Goal: Register for event/course

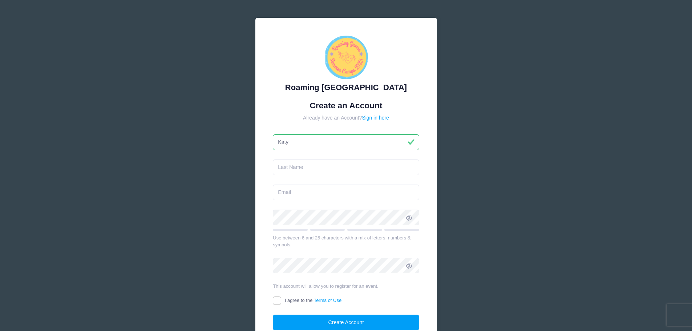
type input "Katy"
type input "Owens Hubler"
type input "[EMAIL_ADDRESS][DOMAIN_NAME]"
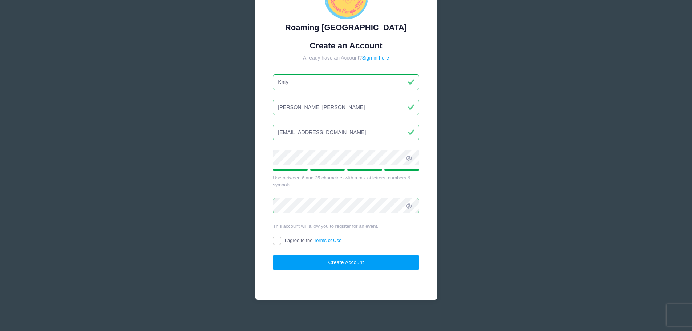
scroll to position [64, 0]
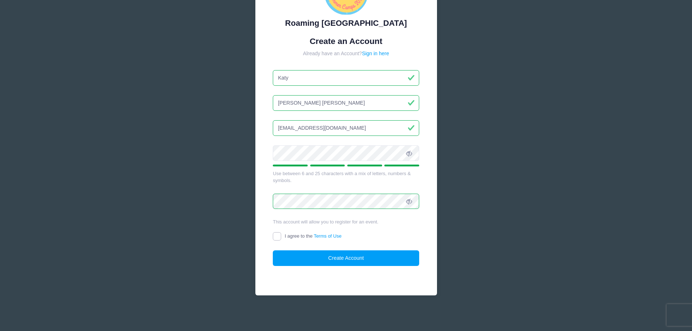
click at [277, 235] on input "I agree to the Terms of Use" at bounding box center [277, 236] width 8 height 8
checkbox input "true"
click at [358, 258] on button "Create Account" at bounding box center [346, 258] width 146 height 16
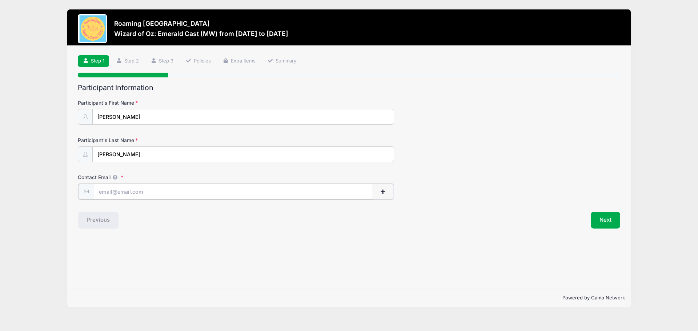
click at [170, 191] on input "Contact Email" at bounding box center [233, 192] width 279 height 16
type input "[EMAIL_ADDRESS][DOMAIN_NAME]"
click at [606, 221] on button "Next" at bounding box center [604, 219] width 29 height 17
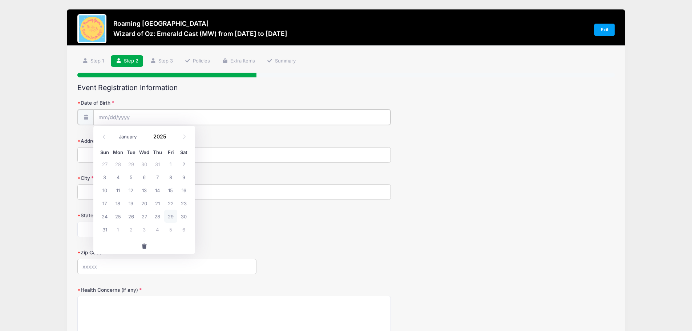
click at [125, 114] on input "Date of Birth" at bounding box center [241, 117] width 297 height 16
click at [169, 140] on span at bounding box center [170, 138] width 5 height 5
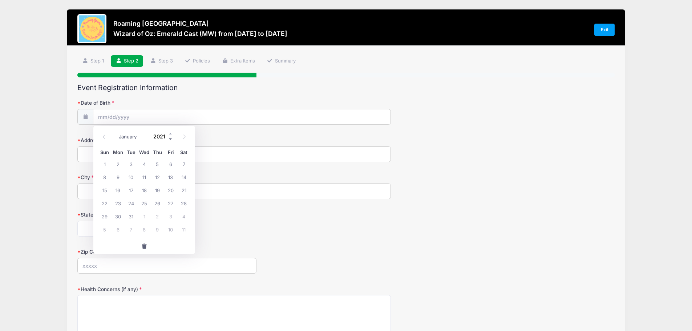
click at [169, 140] on span at bounding box center [170, 138] width 5 height 5
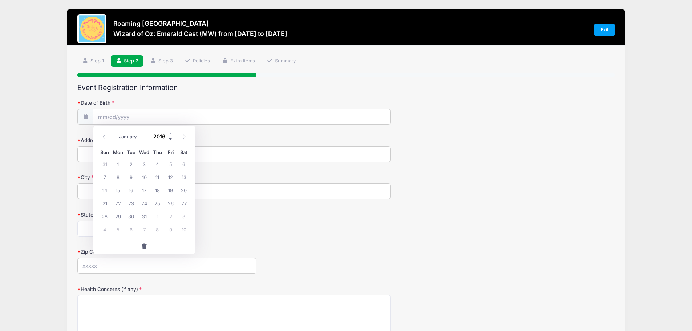
click at [169, 140] on span at bounding box center [170, 138] width 5 height 5
type input "2013"
click at [127, 139] on select "January February March April May June July August September October November De…" at bounding box center [131, 136] width 32 height 9
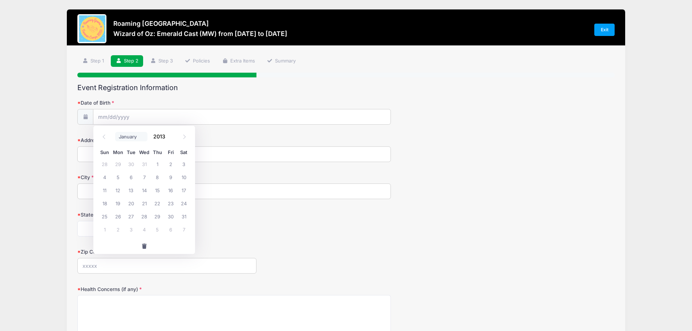
select select "4"
click at [115, 132] on select "January February March April May June July August September October November De…" at bounding box center [131, 136] width 32 height 9
click at [159, 165] on span "2" at bounding box center [157, 163] width 13 height 13
type input "[DATE]"
click at [191, 157] on input "Address" at bounding box center [234, 154] width 314 height 16
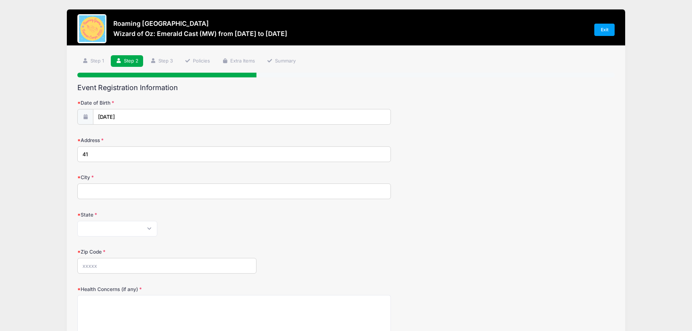
type input "4"
type input "[STREET_ADDRESS]"
type input "[GEOGRAPHIC_DATA]"
select select "CO"
type input "80238"
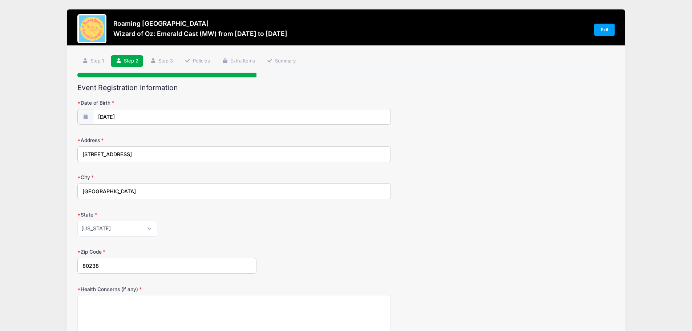
click at [444, 242] on form "Date of Birth [DATE] Address [STREET_ADDRESS] City [GEOGRAPHIC_DATA] State [US_…" at bounding box center [345, 254] width 537 height 311
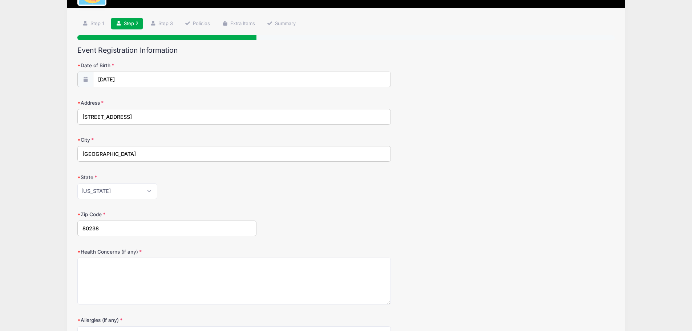
scroll to position [109, 0]
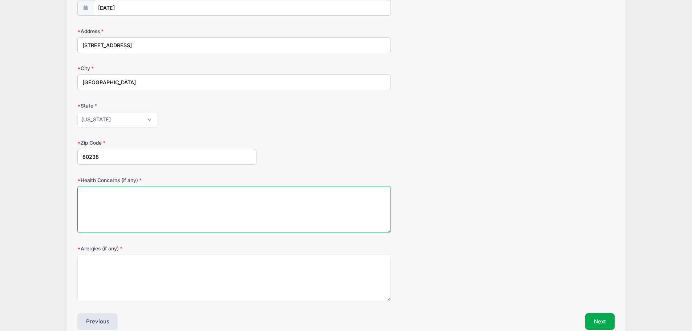
click at [179, 195] on textarea "Health Concerns (if any)" at bounding box center [234, 209] width 314 height 47
type textarea "none"
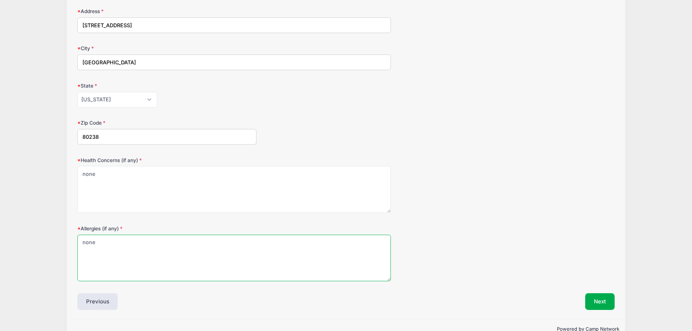
scroll to position [146, 0]
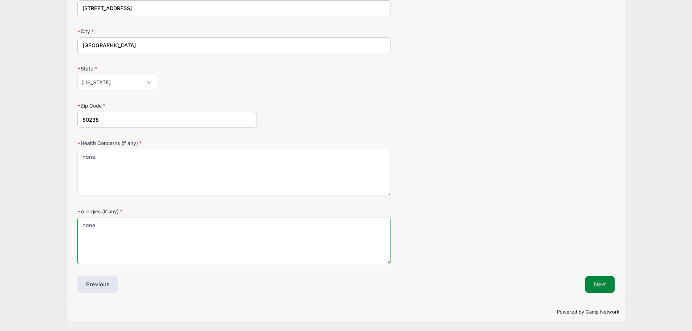
type textarea "none"
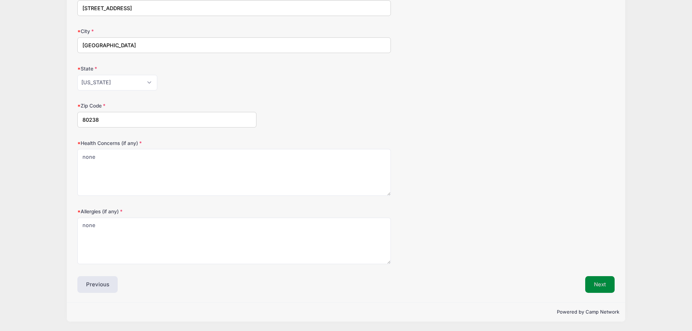
click at [606, 288] on button "Next" at bounding box center [599, 284] width 29 height 17
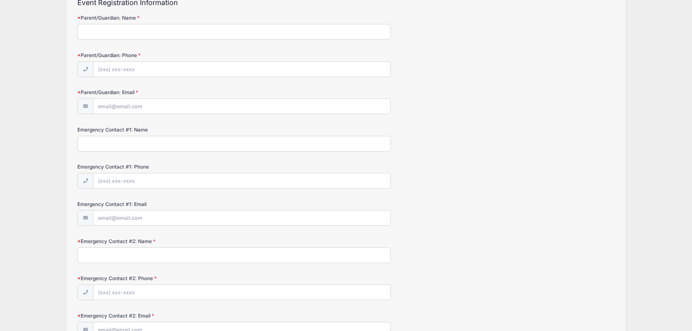
scroll to position [0, 0]
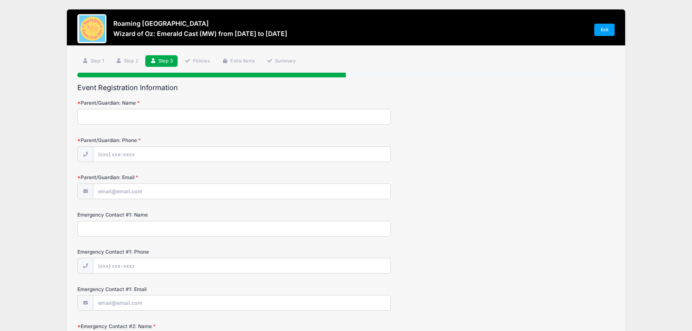
click at [150, 122] on input "Parent/Guardian: Name" at bounding box center [234, 117] width 314 height 16
type input "[PERSON_NAME]"
type input "[PHONE_NUMBER]"
type input "[EMAIL_ADDRESS][DOMAIN_NAME]"
type input "[PERSON_NAME]"
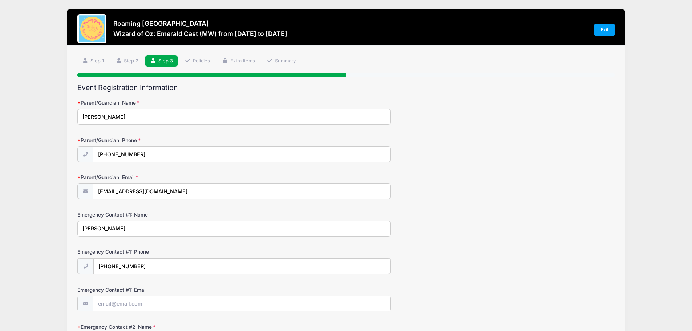
type input "[PHONE_NUMBER]"
type input "[EMAIL_ADDRESS][DOMAIN_NAME]"
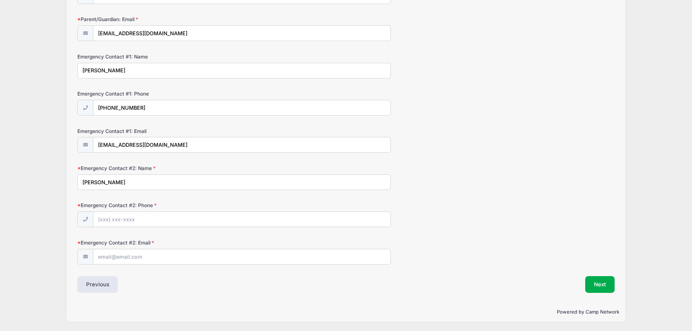
type input "[PERSON_NAME]"
type input "[PHONE_NUMBER]"
click at [121, 256] on input "Emergency Contact #2: Email" at bounding box center [241, 257] width 297 height 16
type input "[EMAIL_ADDRESS][DOMAIN_NAME]"
click at [322, 302] on div "Step 3 /7 Step 1 Step 2 Step 3 Policies Extra Items Summary Participant Informa…" at bounding box center [346, 95] width 559 height 415
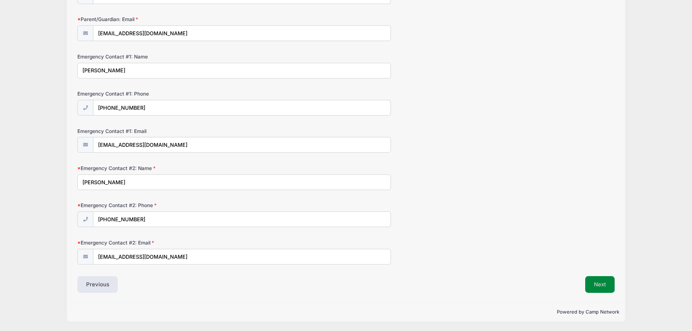
click at [613, 288] on button "Next" at bounding box center [599, 284] width 29 height 17
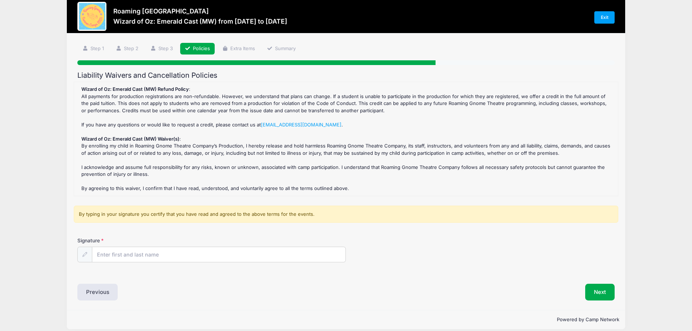
scroll to position [0, 0]
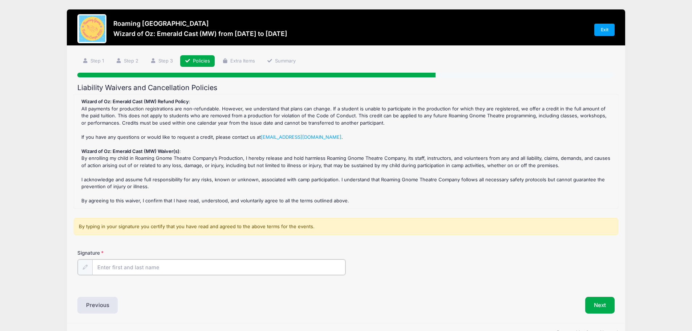
click at [148, 270] on input "Signature" at bounding box center [219, 267] width 254 height 16
type input "[PERSON_NAME]"
click at [595, 309] on button "Next" at bounding box center [599, 304] width 29 height 17
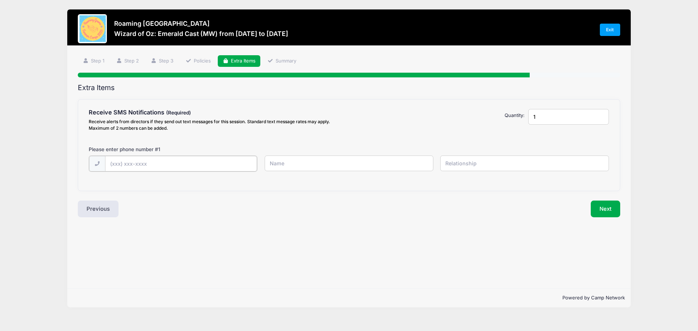
click at [0, 0] on input "text" at bounding box center [0, 0] width 0 height 0
type input "[PHONE_NUMBER]"
type input "[PERSON_NAME]"
type input "mother"
click at [606, 210] on button "Next" at bounding box center [604, 208] width 29 height 17
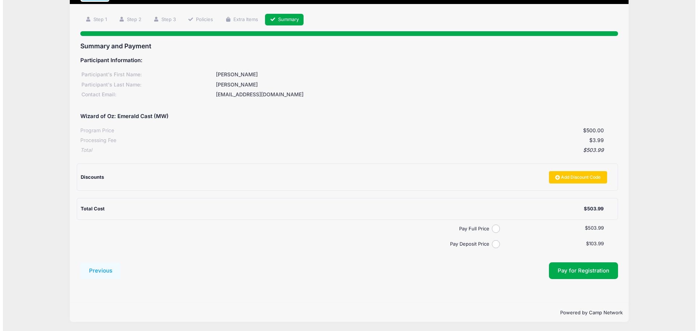
scroll to position [42, 0]
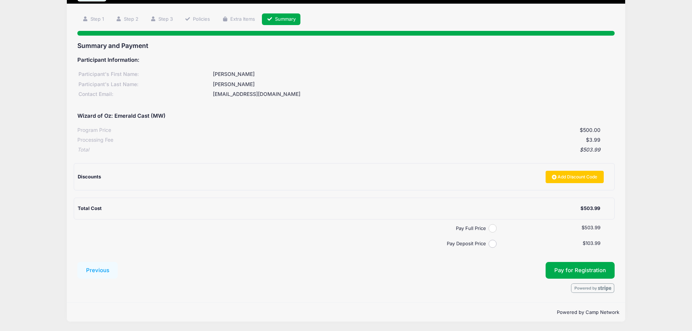
click at [492, 229] on input "Pay Full Price" at bounding box center [493, 228] width 8 height 8
radio input "true"
click at [566, 273] on span "Pay for Registration" at bounding box center [580, 270] width 52 height 7
